Goal: Information Seeking & Learning: Find specific fact

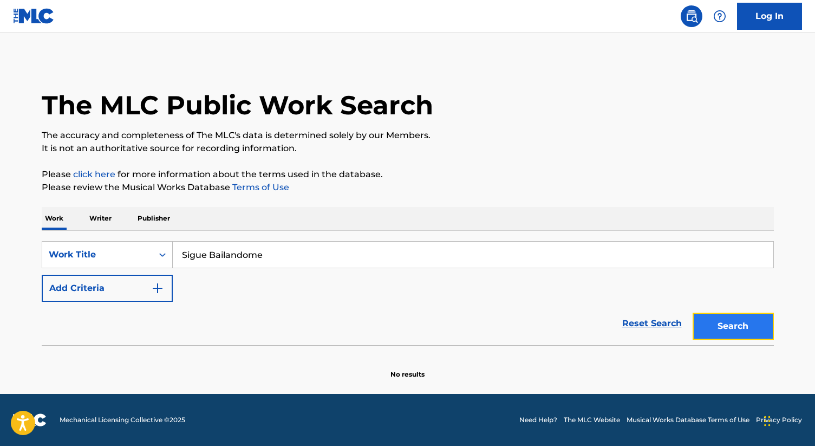
click at [732, 327] on button "Search" at bounding box center [733, 326] width 81 height 27
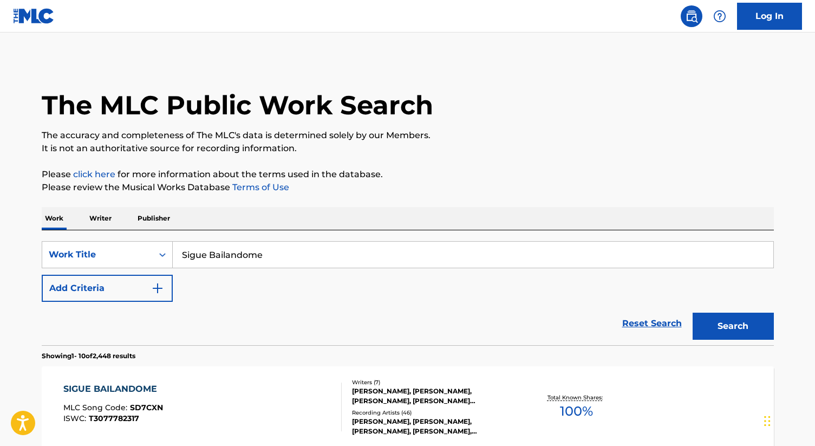
click at [393, 396] on div "[PERSON_NAME], [PERSON_NAME], [PERSON_NAME], [PERSON_NAME] [PERSON_NAME] [PERSO…" at bounding box center [434, 395] width 164 height 19
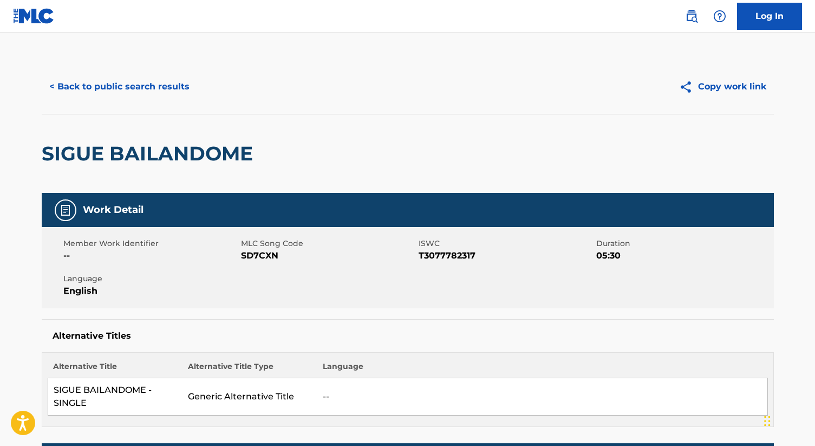
click at [367, 75] on div "< Back to public search results" at bounding box center [225, 86] width 366 height 27
click at [182, 87] on button "< Back to public search results" at bounding box center [119, 86] width 155 height 27
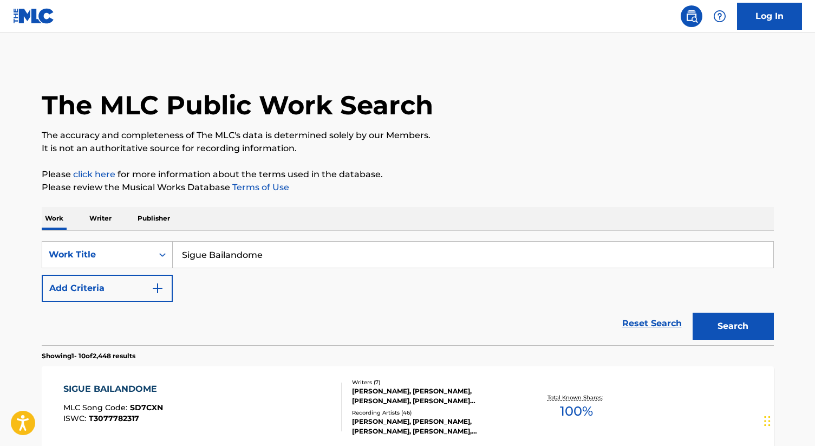
click at [236, 254] on input "Sigue Bailandome" at bounding box center [473, 255] width 601 height 26
click at [693, 313] on button "Search" at bounding box center [733, 326] width 81 height 27
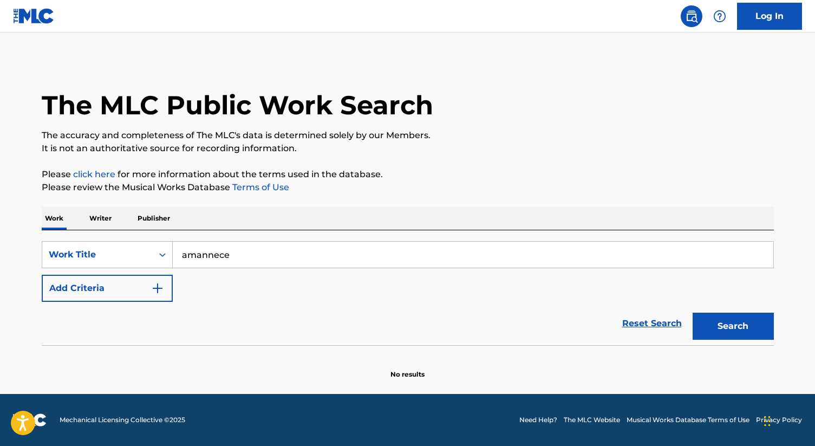
click at [210, 257] on input "amannece" at bounding box center [473, 255] width 601 height 26
type input "amanece"
click at [693, 313] on button "Search" at bounding box center [733, 326] width 81 height 27
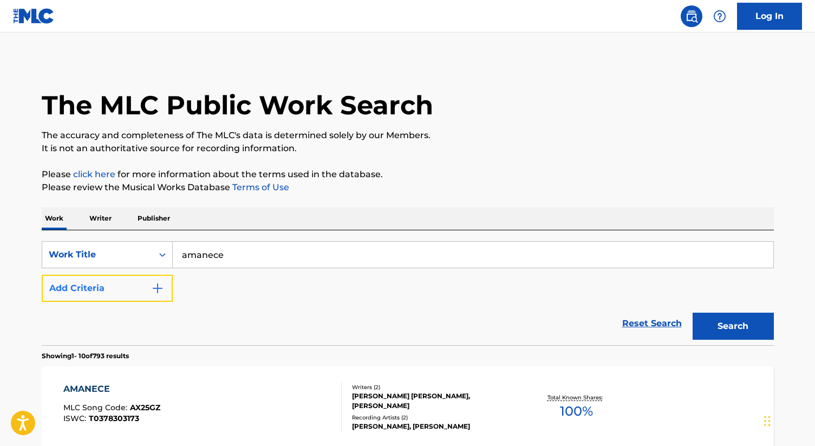
click at [158, 287] on img "Search Form" at bounding box center [157, 288] width 13 height 13
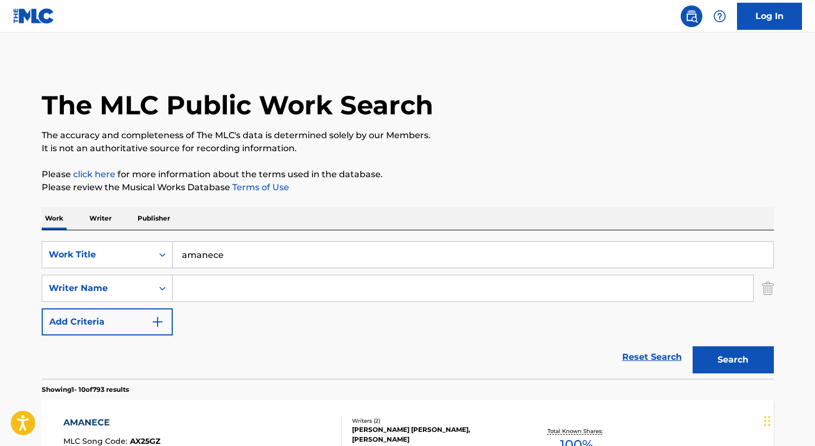
click at [221, 287] on input "Search Form" at bounding box center [463, 288] width 581 height 26
type input "gazmey"
click at [693, 346] on button "Search" at bounding box center [733, 359] width 81 height 27
click at [386, 427] on div "[PERSON_NAME] [PERSON_NAME], [PERSON_NAME], [PERSON_NAME], [PERSON_NAME] [PERSO…" at bounding box center [434, 429] width 164 height 19
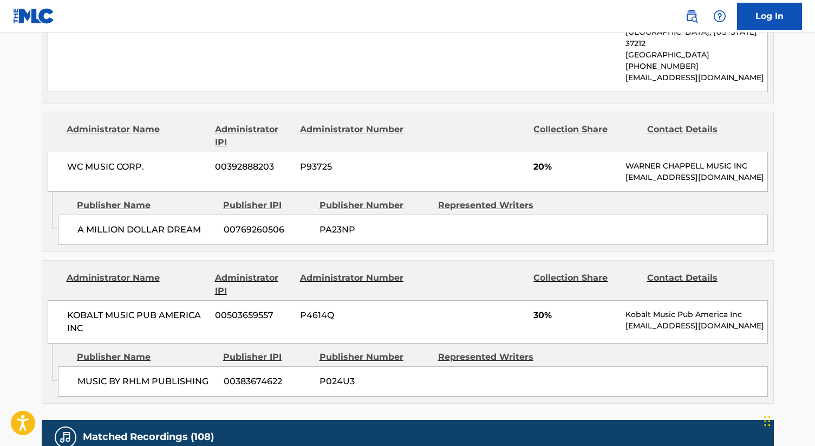
scroll to position [643, 0]
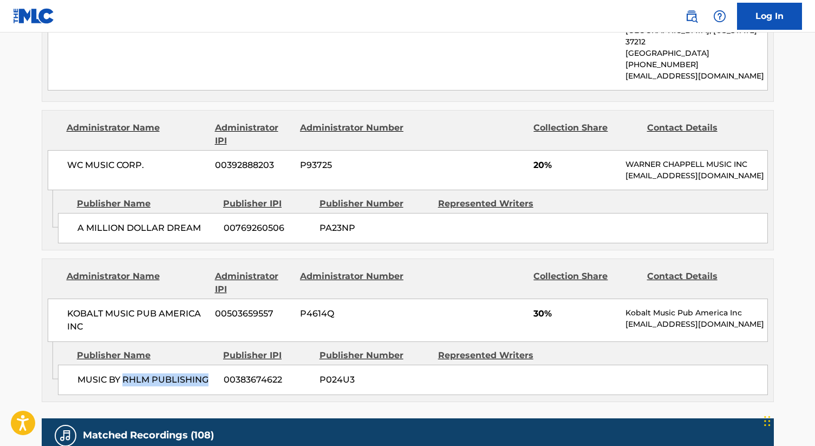
drag, startPoint x: 125, startPoint y: 354, endPoint x: 205, endPoint y: 359, distance: 79.7
click at [205, 373] on span "MUSIC BY RHLM PUBLISHING" at bounding box center [146, 379] width 138 height 13
copy span "RHLM PUBLISHING"
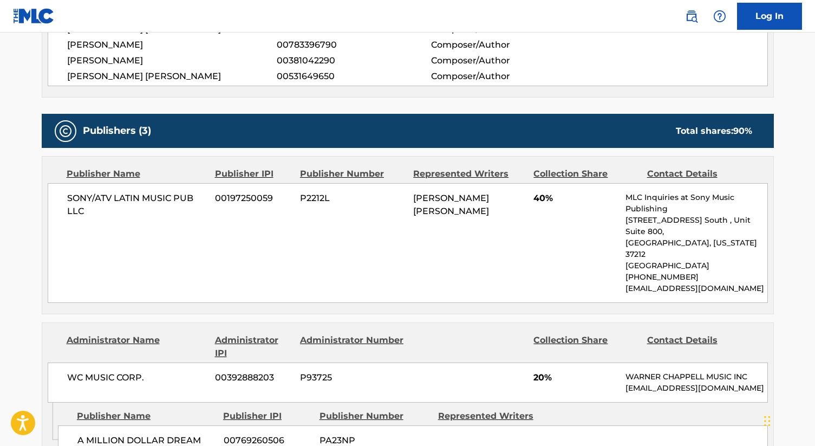
scroll to position [365, 0]
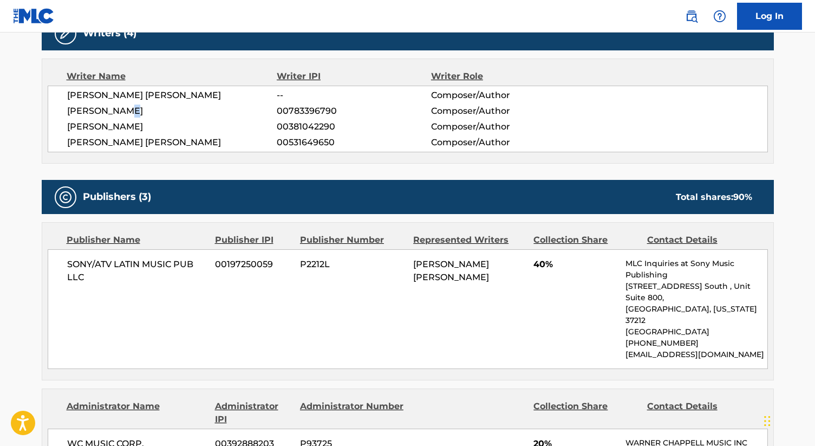
drag, startPoint x: 133, startPoint y: 108, endPoint x: 125, endPoint y: 108, distance: 8.7
click at [125, 108] on span "[PERSON_NAME]" at bounding box center [172, 111] width 210 height 13
click at [119, 108] on span "[PERSON_NAME]" at bounding box center [172, 111] width 210 height 13
copy span "[PERSON_NAME]"
